Goal: Book appointment/travel/reservation

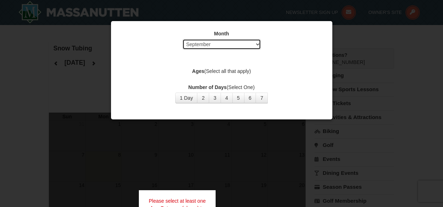
click at [256, 46] on select "Select September October November December January February March April May Jun…" at bounding box center [221, 44] width 79 height 11
select select "12"
click at [182, 39] on select "Select September October November December January February March April May Jun…" at bounding box center [221, 44] width 79 height 11
click at [188, 100] on button "1 Day" at bounding box center [186, 97] width 22 height 11
click at [228, 71] on label "Ages (Select all that apply)" at bounding box center [221, 70] width 203 height 7
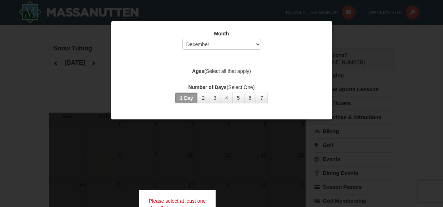
click at [311, 99] on div "Number of Days (Select One) 1 Day 2 3 4 5 6 7 8 9 10 11 12 13 14 15" at bounding box center [221, 94] width 203 height 20
click at [199, 95] on button "2" at bounding box center [203, 97] width 12 height 11
click at [208, 72] on label "Ages (Select all that apply)" at bounding box center [221, 70] width 203 height 7
click at [182, 99] on button "1 Day" at bounding box center [186, 97] width 22 height 11
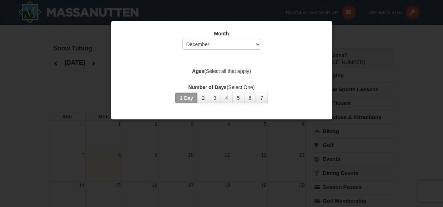
click at [371, 107] on div at bounding box center [221, 103] width 443 height 207
click at [22, 102] on div at bounding box center [221, 103] width 443 height 207
click at [22, 101] on div at bounding box center [221, 103] width 443 height 207
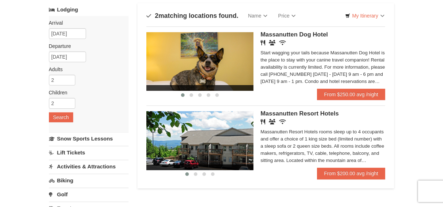
scroll to position [36, 0]
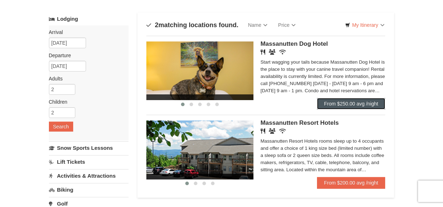
click at [357, 103] on link "From $250.00 avg /night" at bounding box center [351, 103] width 69 height 11
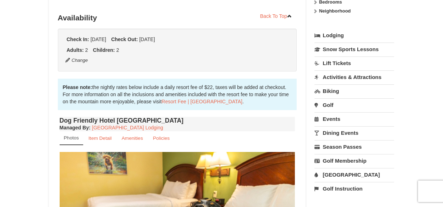
scroll to position [107, 0]
